Goal: Navigation & Orientation: Find specific page/section

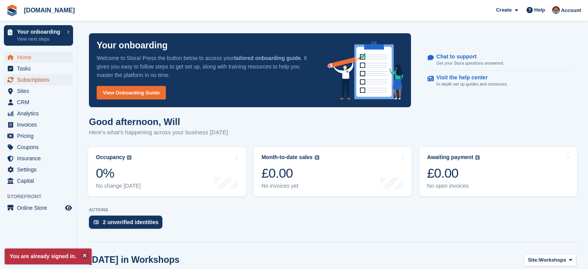
click at [31, 77] on span "Subscriptions" at bounding box center [40, 79] width 46 height 11
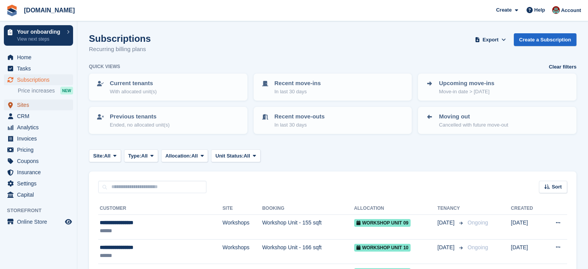
click at [29, 108] on span "Sites" at bounding box center [40, 104] width 46 height 11
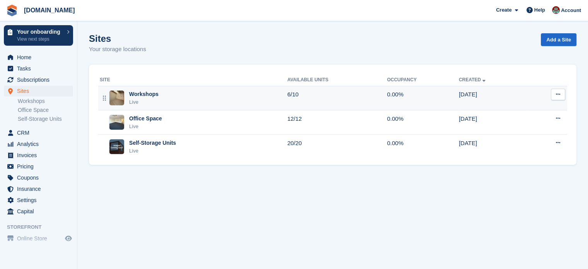
click at [157, 99] on div "Workshops Live" at bounding box center [194, 98] width 188 height 16
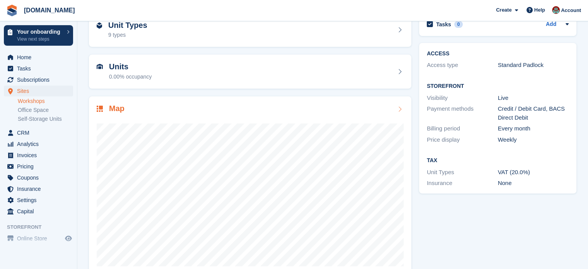
scroll to position [61, 0]
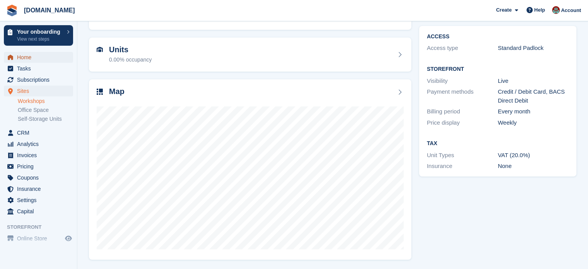
click at [34, 60] on span "Home" at bounding box center [40, 57] width 46 height 11
